Goal: Task Accomplishment & Management: Use online tool/utility

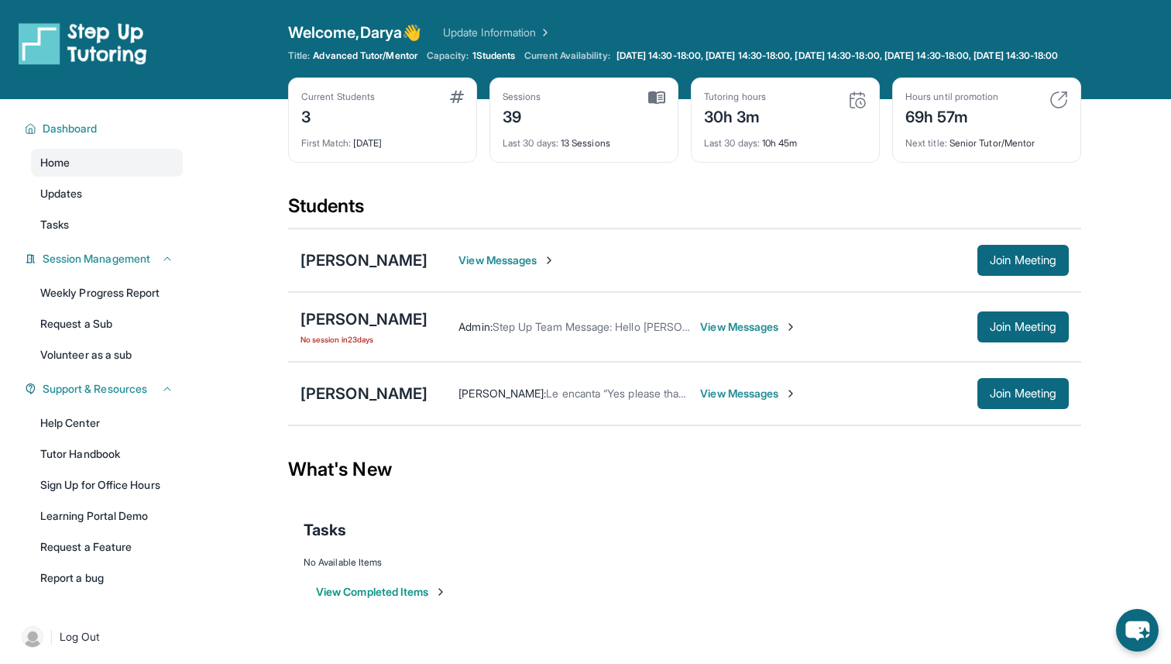
click at [731, 401] on span "View Messages" at bounding box center [748, 393] width 97 height 15
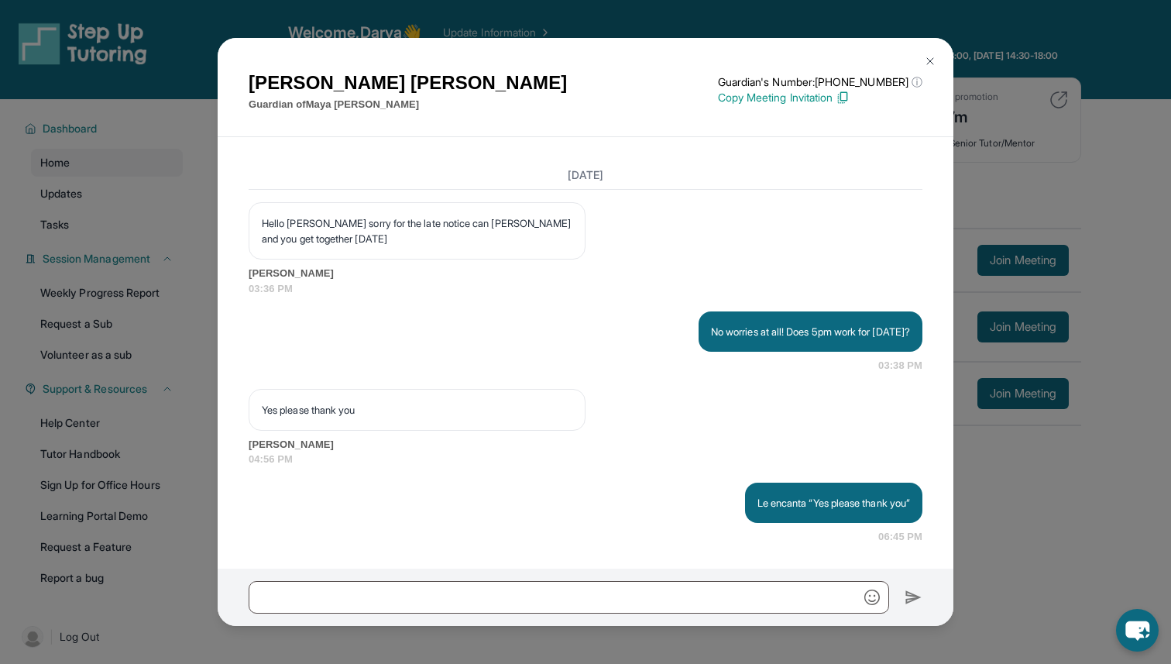
scroll to position [12563, 0]
click at [931, 59] on img at bounding box center [930, 61] width 12 height 12
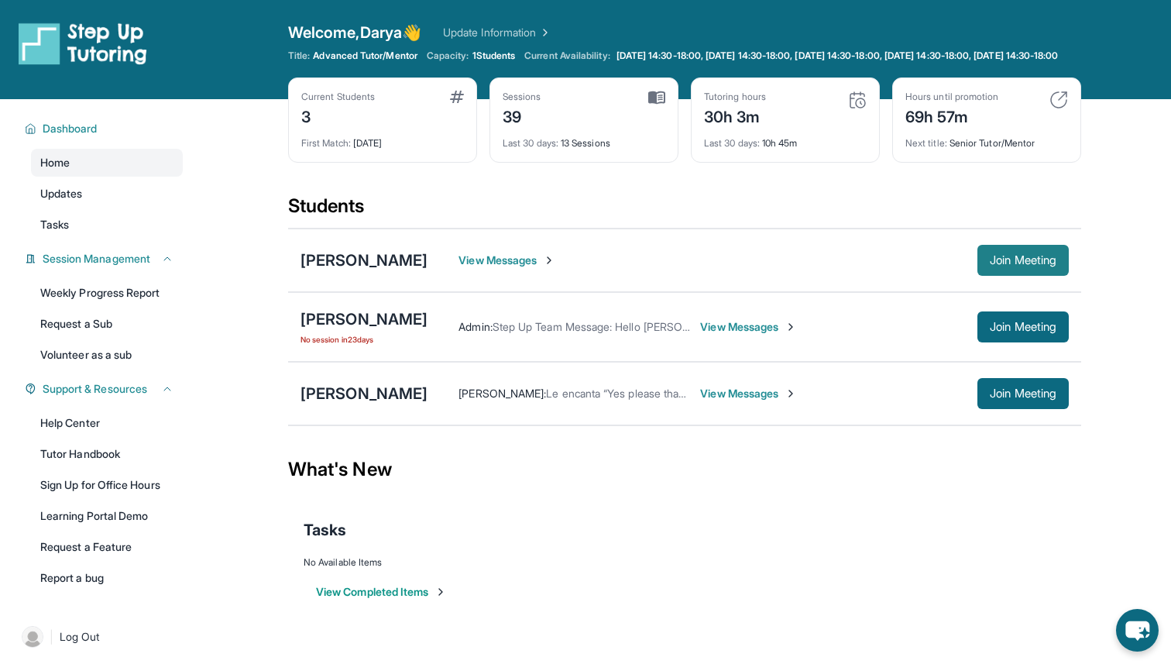
click at [1026, 264] on button "Join Meeting" at bounding box center [1023, 260] width 91 height 31
click at [1047, 398] on span "Join Meeting" at bounding box center [1023, 393] width 67 height 9
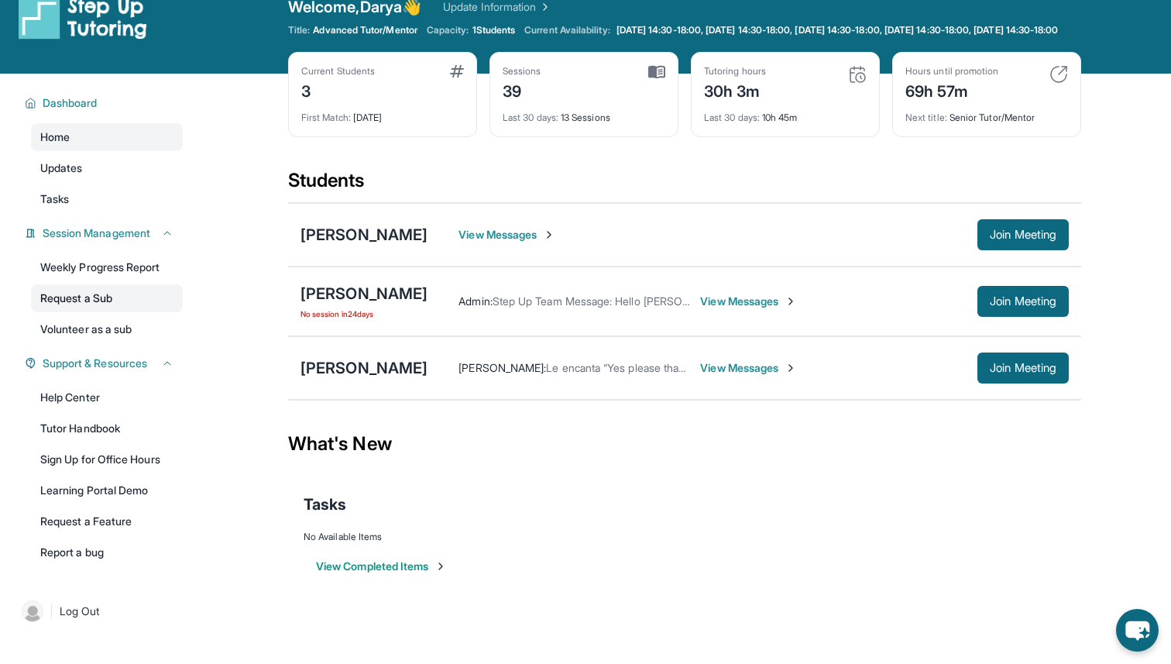
click at [91, 312] on link "Request a Sub" at bounding box center [107, 298] width 152 height 28
click at [132, 343] on link "Volunteer as a sub" at bounding box center [107, 329] width 152 height 28
click at [327, 246] on div "[PERSON_NAME]" at bounding box center [364, 235] width 127 height 22
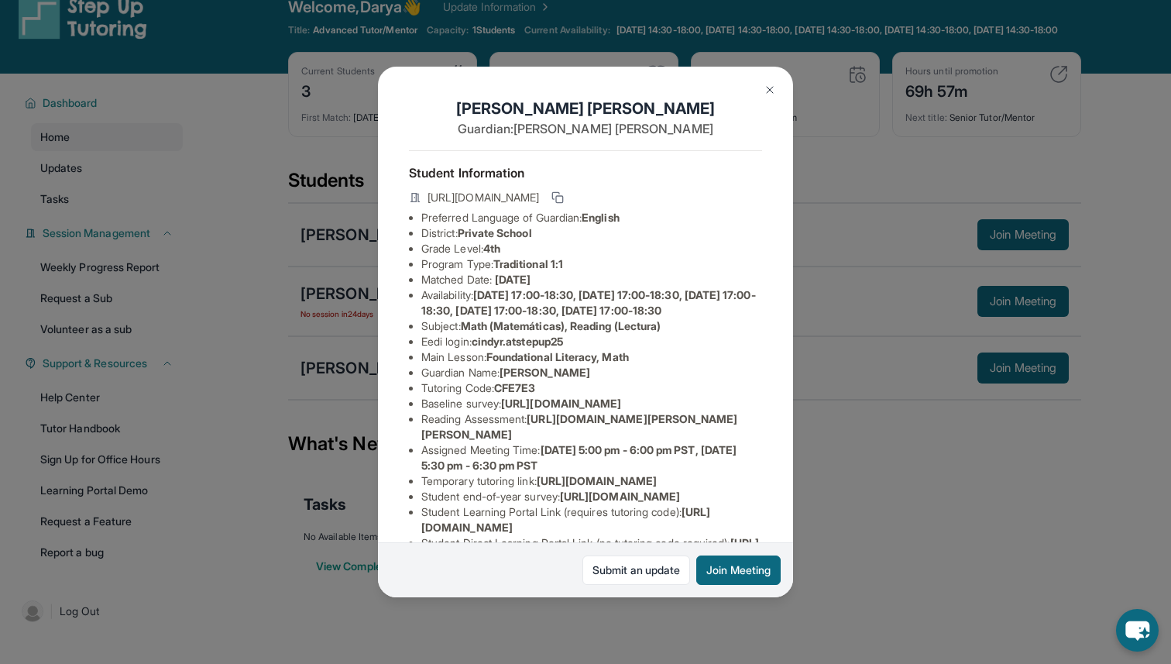
click at [764, 95] on img at bounding box center [770, 90] width 12 height 12
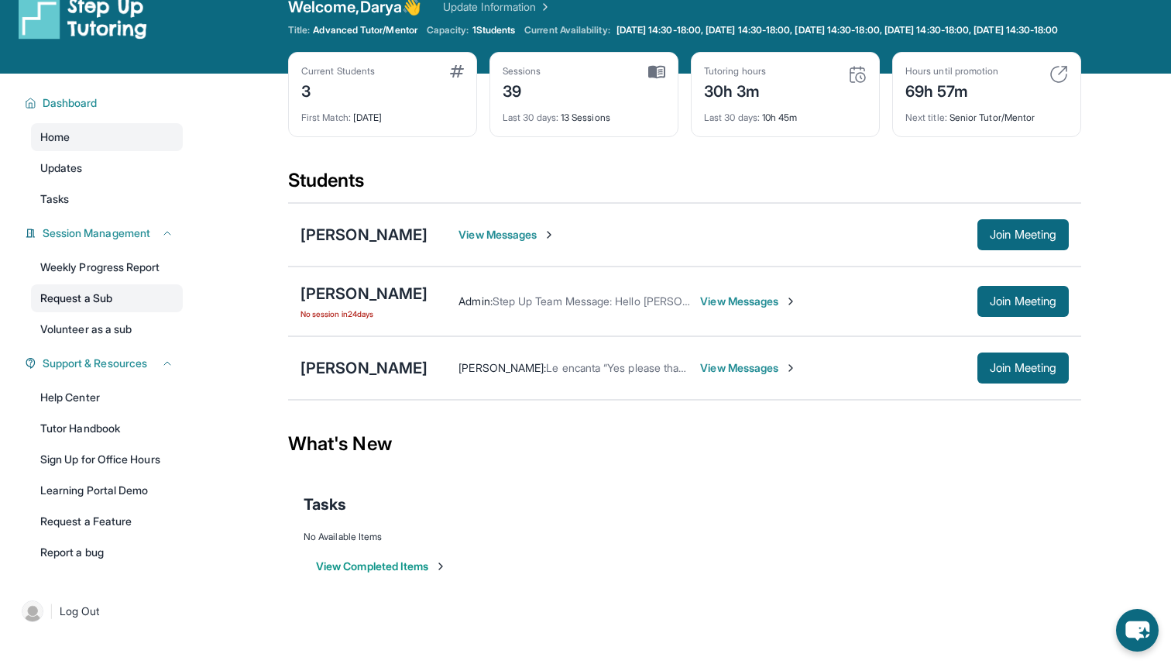
click at [110, 311] on link "Request a Sub" at bounding box center [107, 298] width 152 height 28
click at [115, 341] on link "Volunteer as a sub" at bounding box center [107, 329] width 152 height 28
